Goal: Connect with others: Connect with others

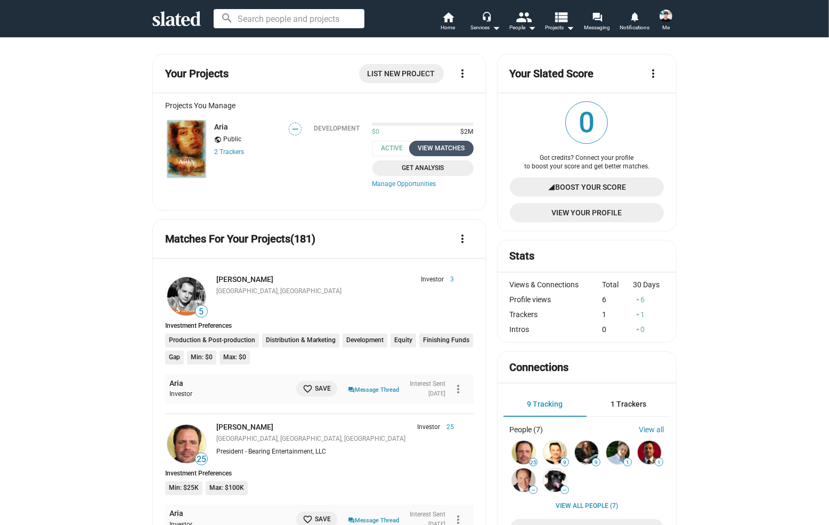
click at [424, 148] on div "View Matches" at bounding box center [442, 148] width 52 height 11
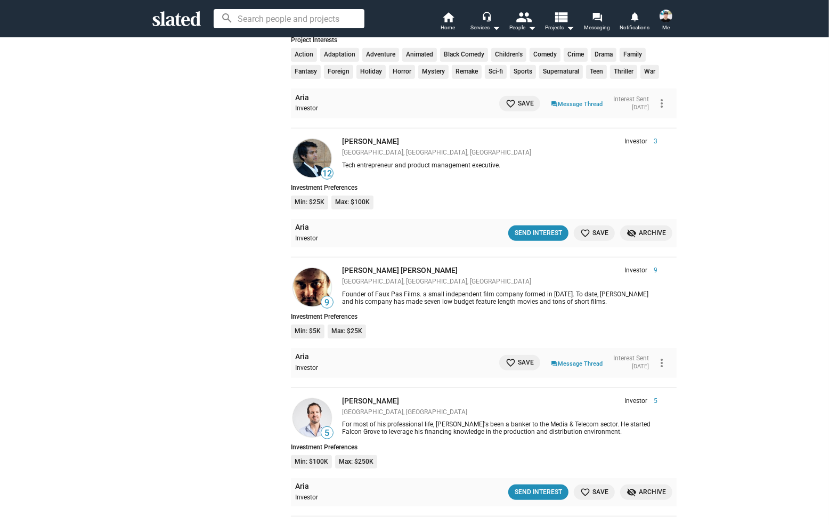
scroll to position [679, 0]
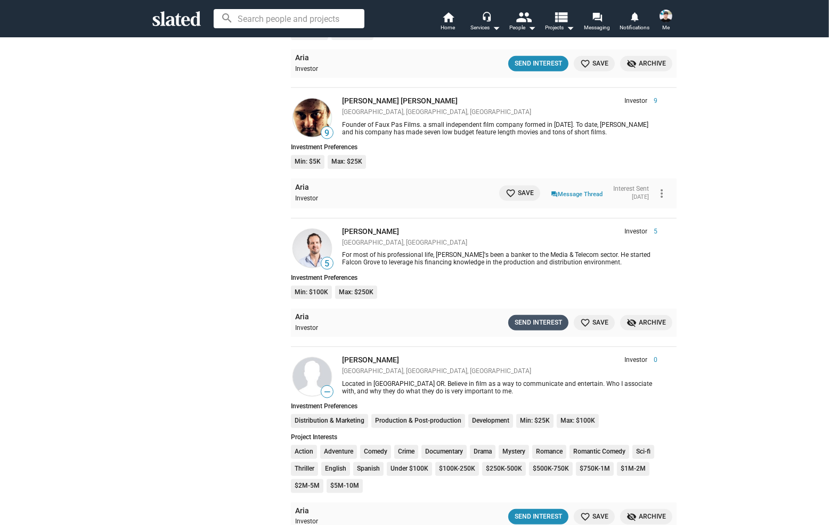
click at [530, 319] on button "Send Interest" at bounding box center [538, 322] width 60 height 15
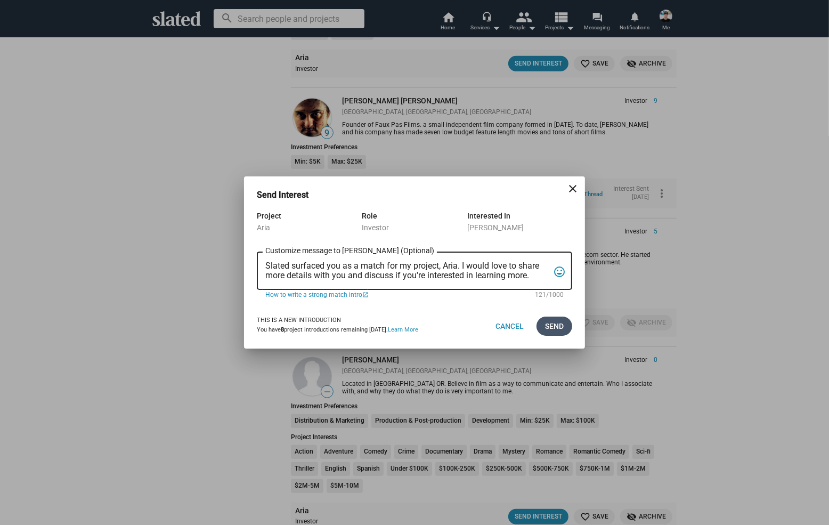
click at [548, 325] on span "Send" at bounding box center [554, 326] width 19 height 19
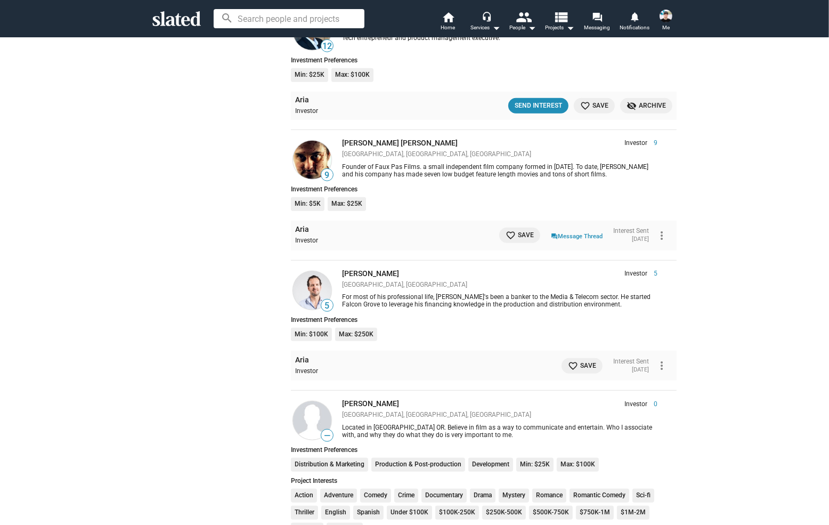
scroll to position [599, 0]
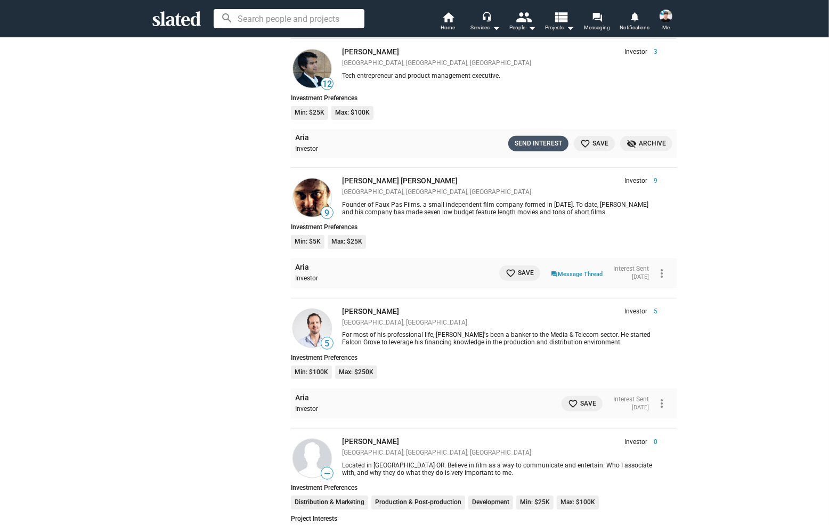
click at [528, 144] on div "Send Interest" at bounding box center [538, 143] width 47 height 11
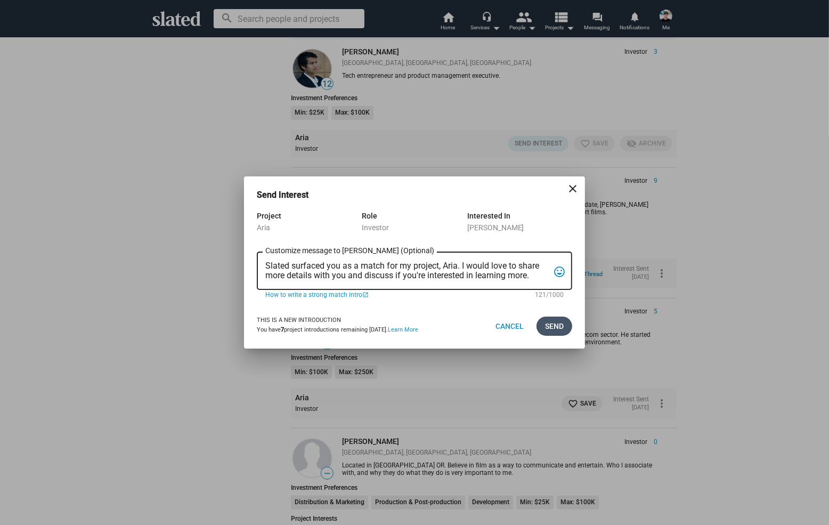
click at [542, 321] on button "Send" at bounding box center [555, 326] width 36 height 19
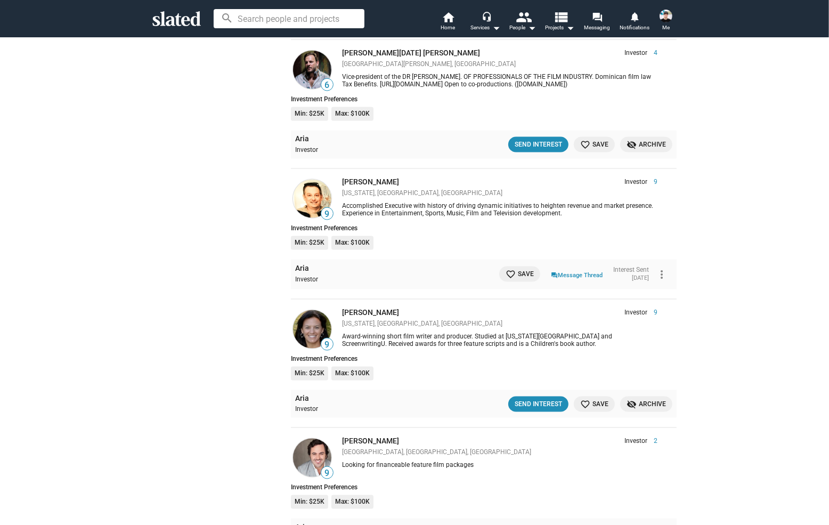
scroll to position [1239, 0]
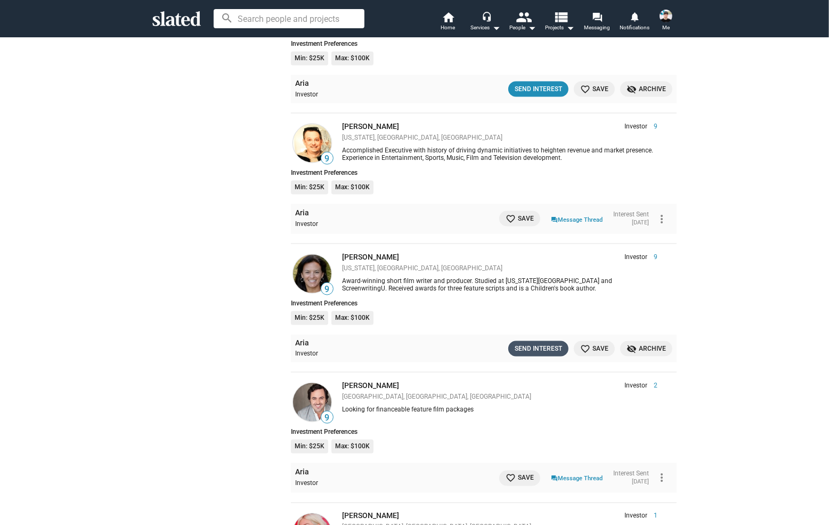
click at [536, 349] on div "Send Interest" at bounding box center [538, 348] width 47 height 11
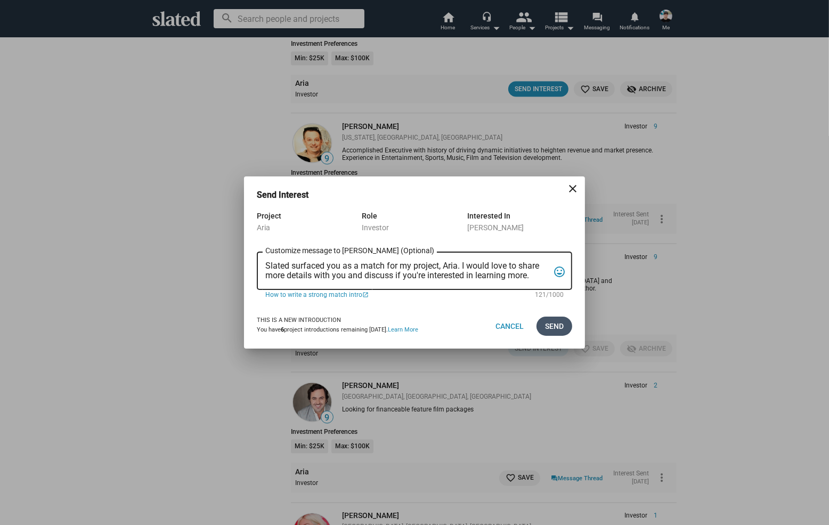
click at [560, 330] on span "Send" at bounding box center [554, 326] width 19 height 19
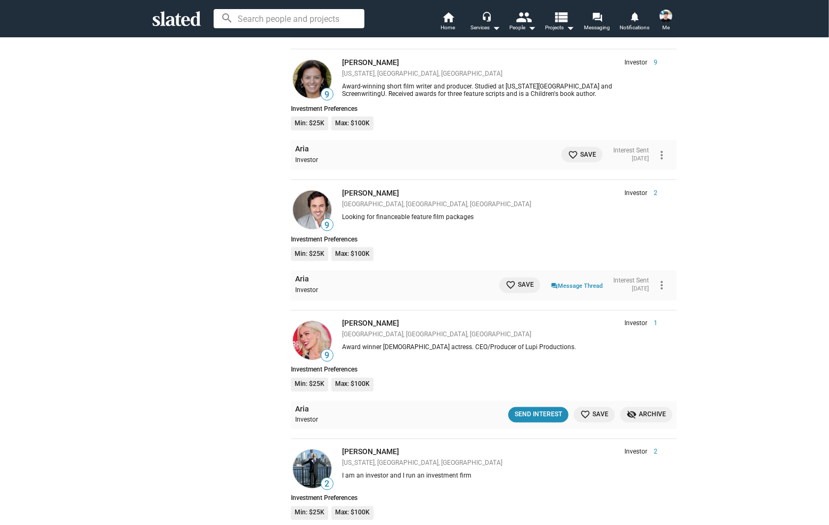
scroll to position [1479, 0]
